Goal: Task Accomplishment & Management: Use online tool/utility

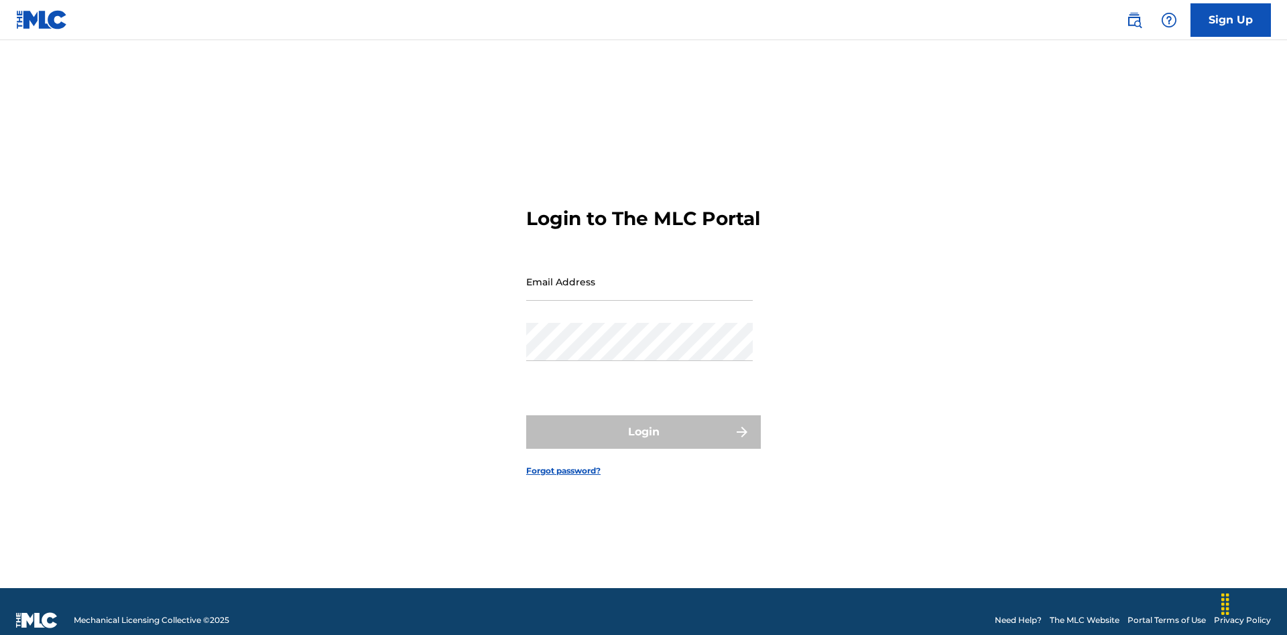
scroll to position [17, 0]
click at [639, 275] on input "Email Address" at bounding box center [639, 282] width 226 height 38
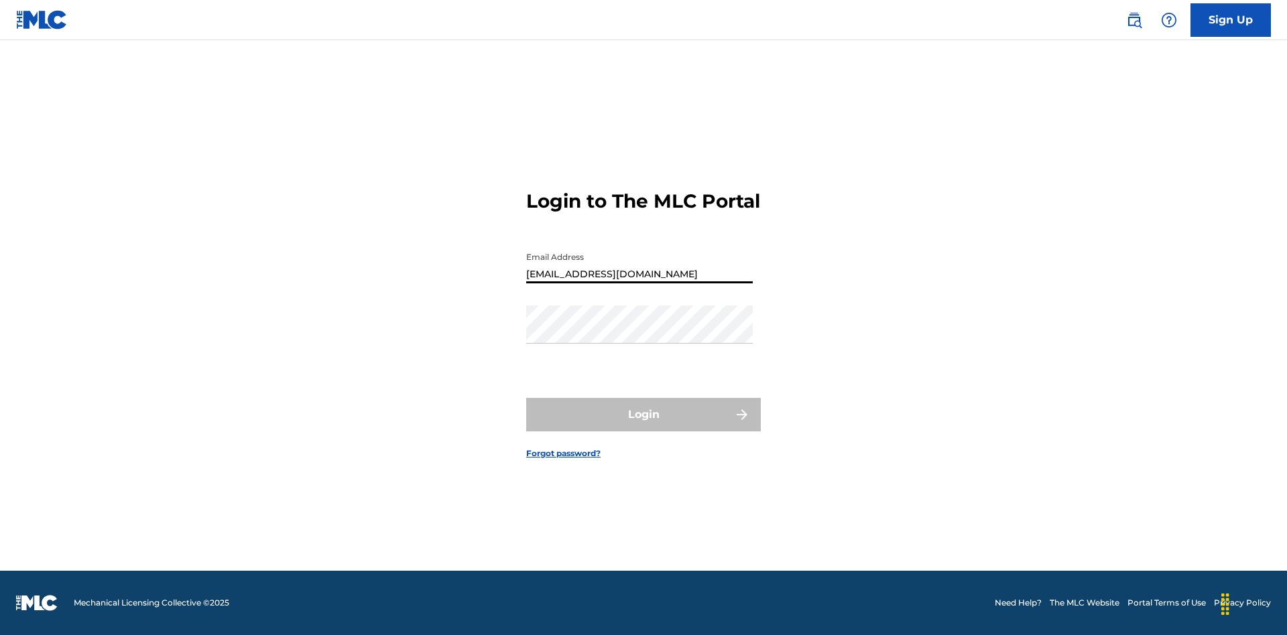
type input "Duke.McTesterson@gmail.com"
click at [643, 426] on button "Login" at bounding box center [643, 415] width 235 height 34
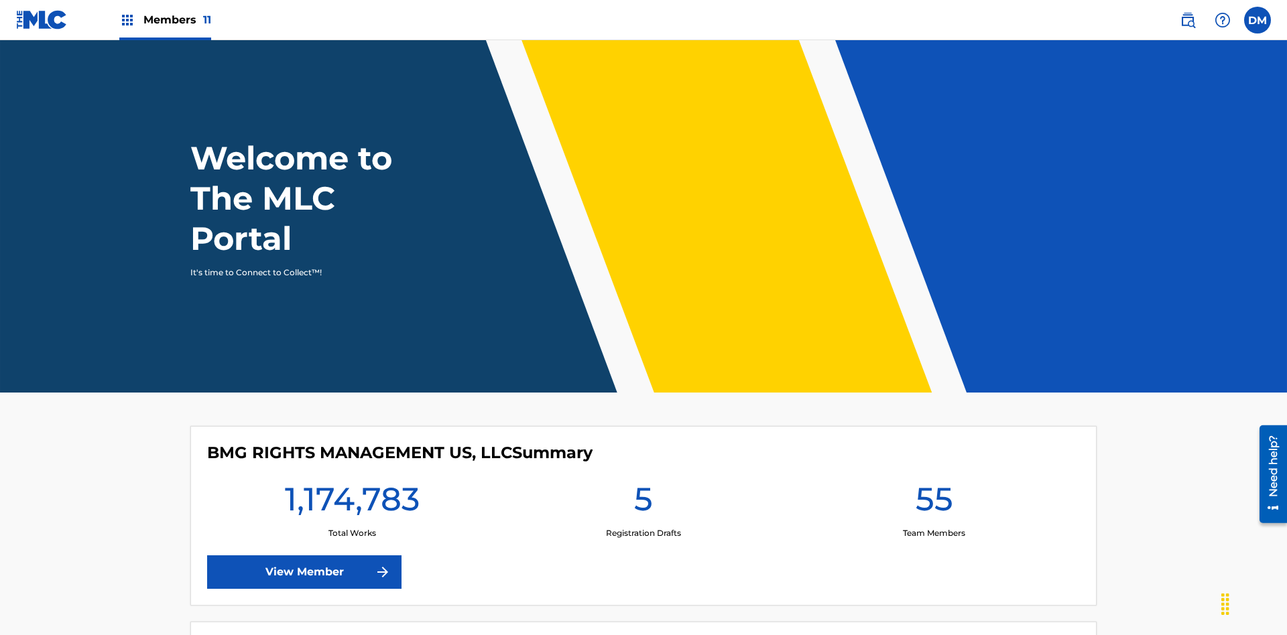
click at [165, 19] on span "Members 11" at bounding box center [177, 19] width 68 height 15
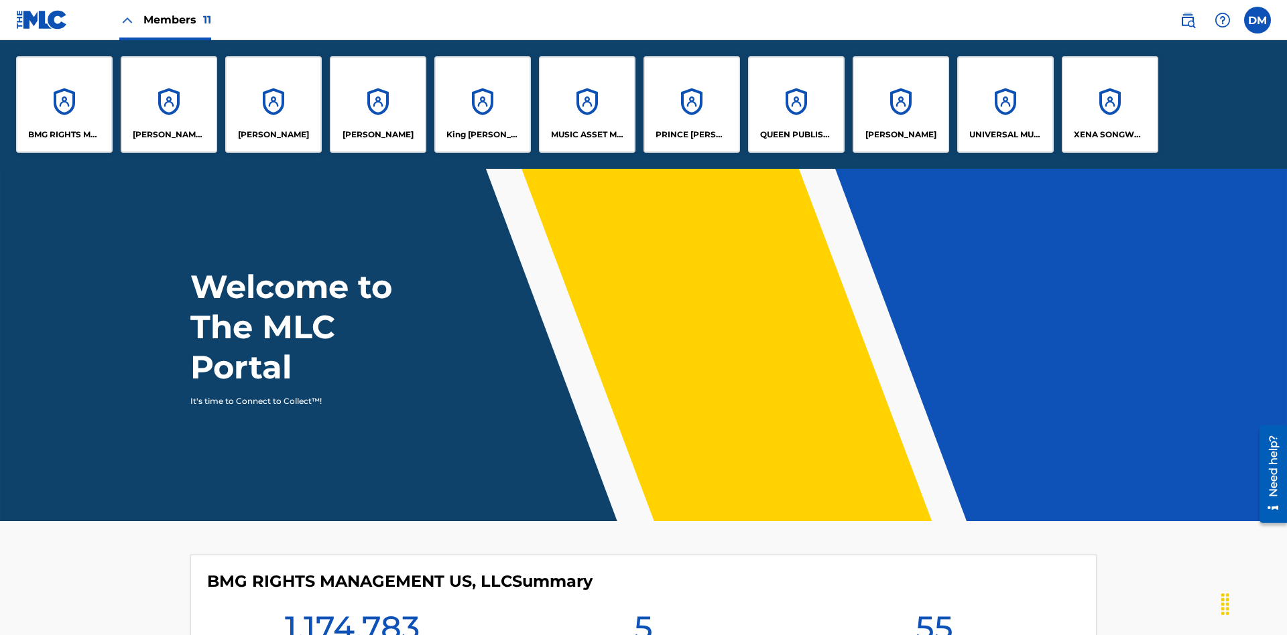
click at [378, 135] on p "EYAMA MCSINGER" at bounding box center [377, 135] width 71 height 12
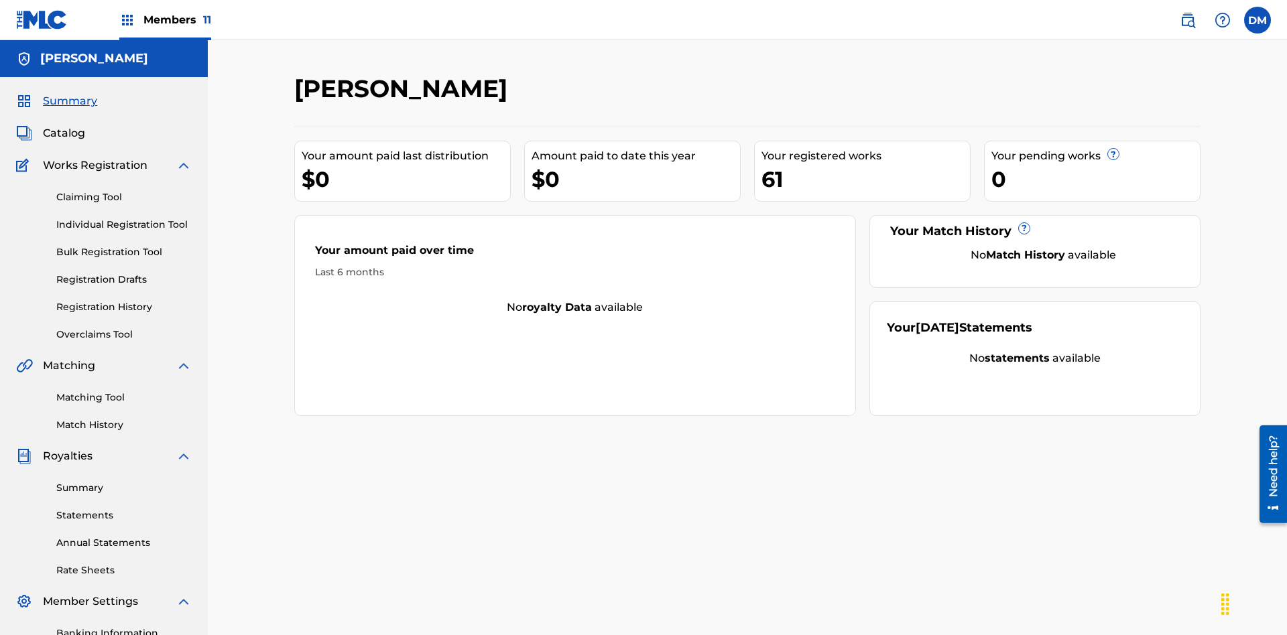
click at [124, 328] on link "Overclaims Tool" at bounding box center [123, 335] width 135 height 14
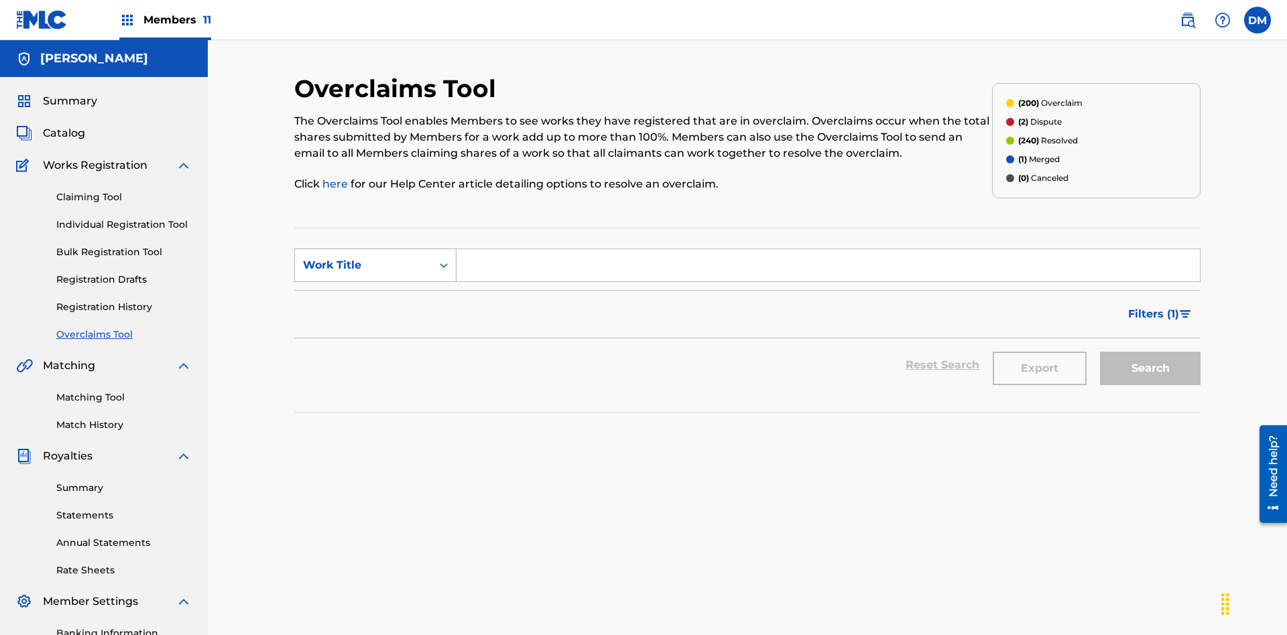
click at [363, 257] on div "Work Title" at bounding box center [363, 265] width 121 height 16
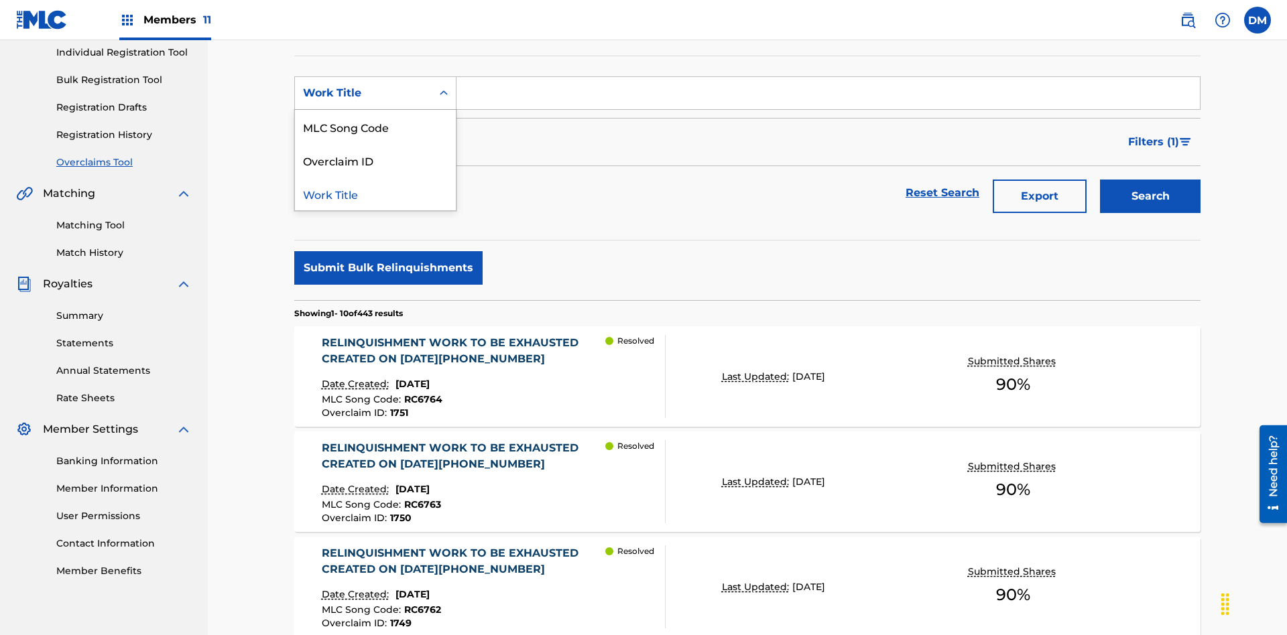
click at [375, 160] on div "Overclaim ID" at bounding box center [375, 160] width 161 height 34
click at [828, 96] on input "Search Form" at bounding box center [827, 93] width 743 height 32
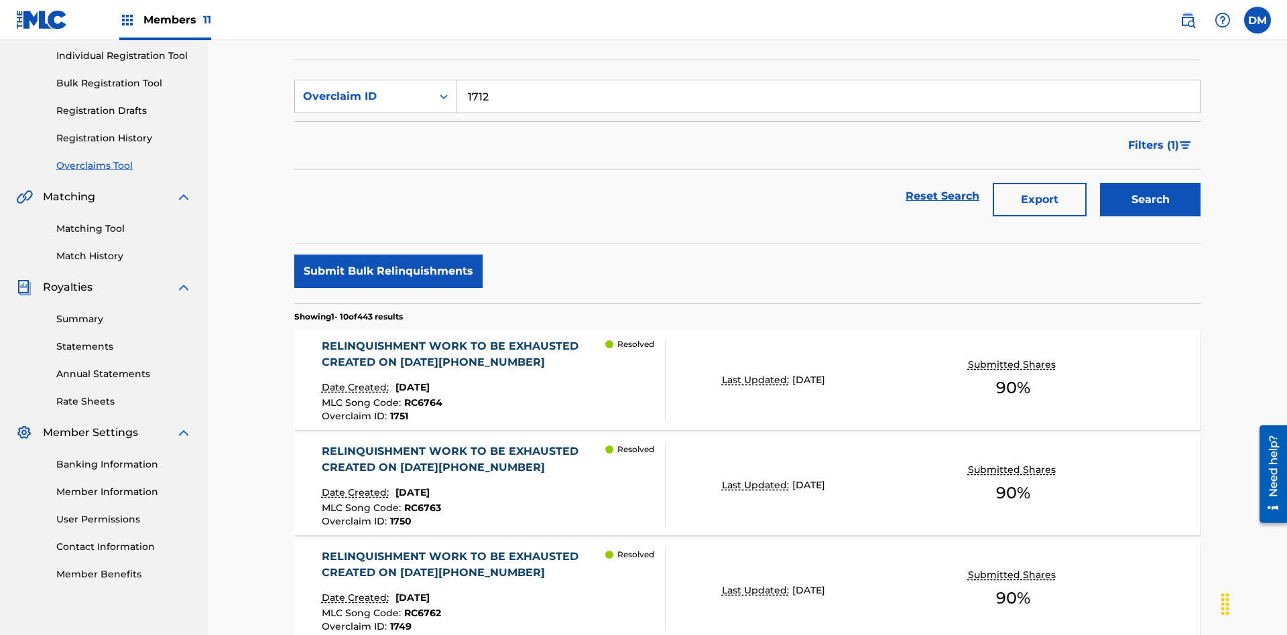
type input "1712"
click at [1150, 183] on button "Search" at bounding box center [1150, 200] width 101 height 34
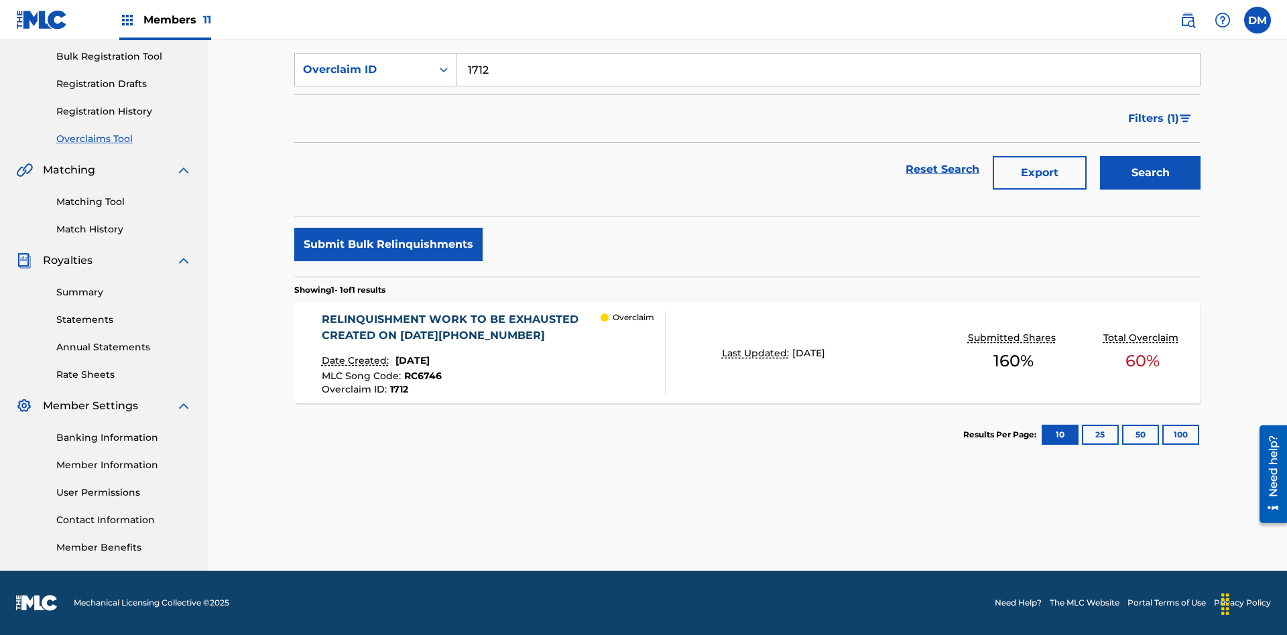
scroll to position [196, 0]
click at [460, 328] on div "RELINQUISHMENT WORK TO BE EXHAUSTED CREATED ON 2025 07 10 #1" at bounding box center [461, 328] width 279 height 32
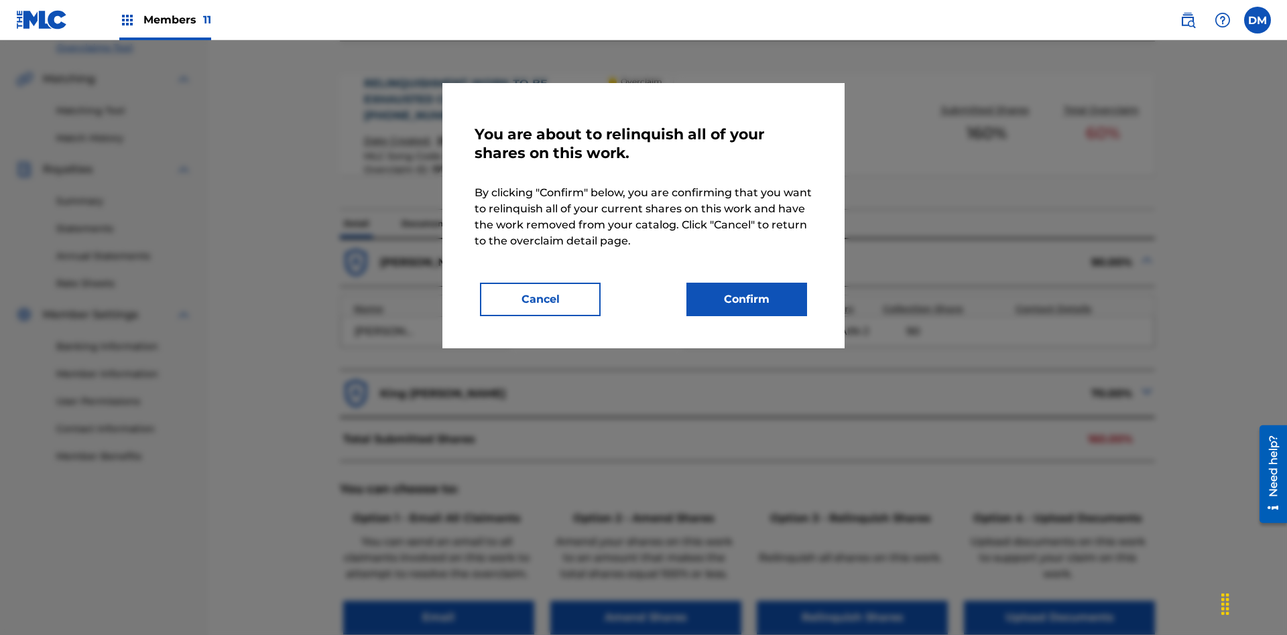
click at [746, 300] on button "Confirm" at bounding box center [746, 300] width 121 height 34
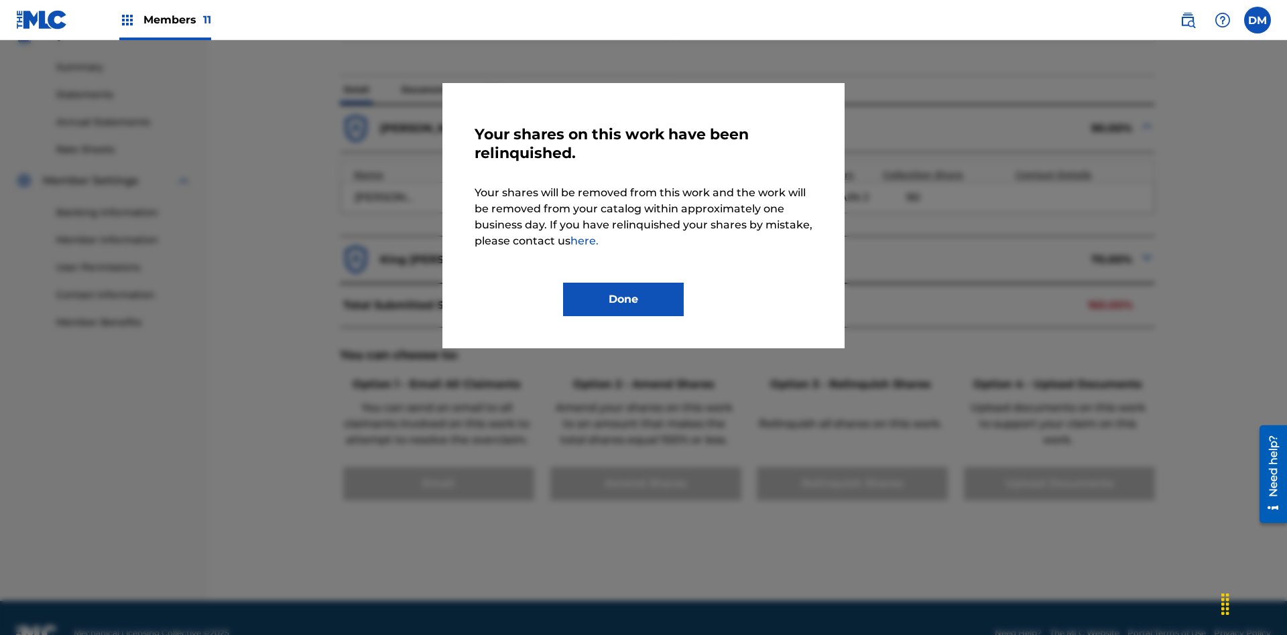
click at [623, 300] on button "Done" at bounding box center [623, 300] width 121 height 34
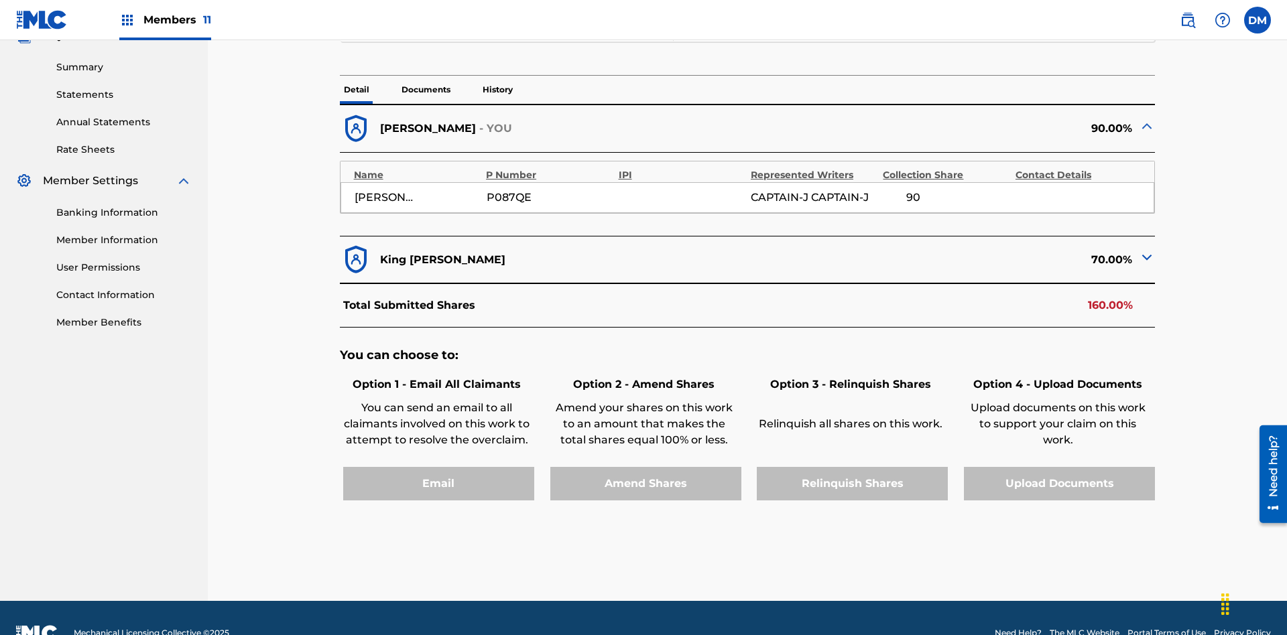
click at [497, 94] on p "History" at bounding box center [497, 90] width 38 height 28
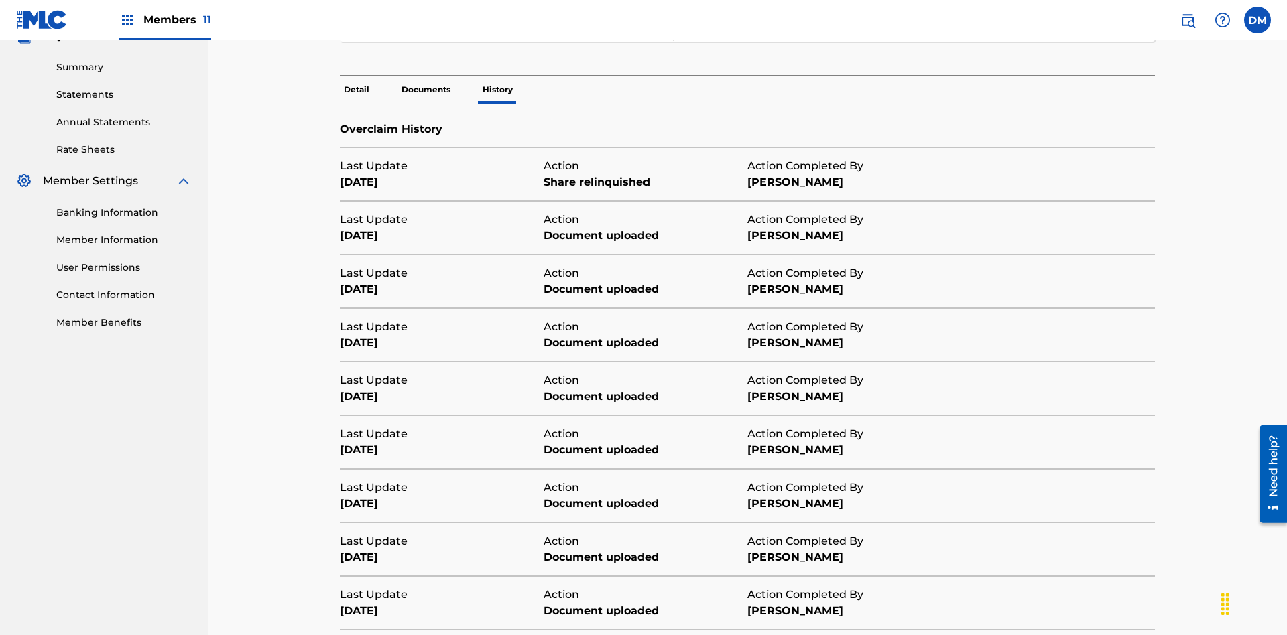
scroll to position [386, 0]
